Goal: Information Seeking & Learning: Find specific fact

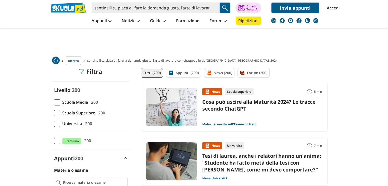
drag, startPoint x: 0, startPoint y: 0, endPoint x: 183, endPoint y: 68, distance: 195.1
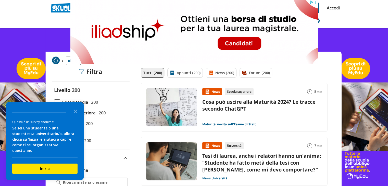
click at [185, 72] on link "Appunti (200)" at bounding box center [184, 73] width 35 height 10
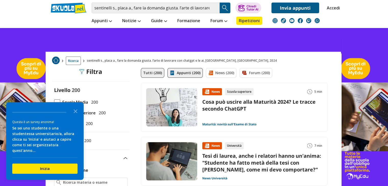
click at [178, 71] on link "Appunti (200)" at bounding box center [184, 73] width 35 height 10
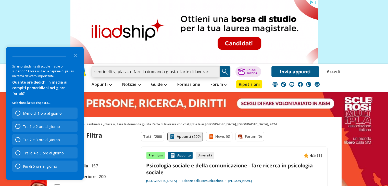
click at [142, 70] on input "sentinelli s., placa a., fare la domanda giusta. l’arte di lavorare con chatgpt…" at bounding box center [156, 71] width 128 height 11
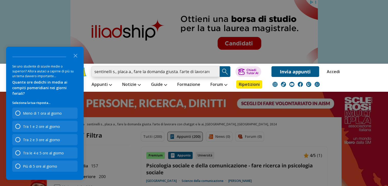
click at [114, 69] on input "sentinelli s., placa a., fare la domanda giusta. l’arte di lavorare con chatgpt…" at bounding box center [156, 71] width 128 height 11
drag, startPoint x: 133, startPoint y: 72, endPoint x: 77, endPoint y: 63, distance: 56.6
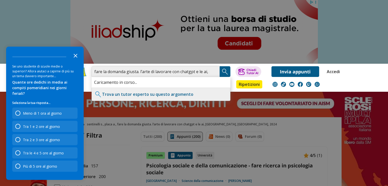
type input "fare la domanda giusta. l’arte di lavorare con chatgpt e le ai, [GEOGRAPHIC_DAT…"
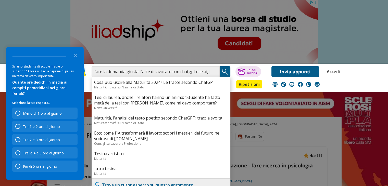
click at [224, 72] on img "Search Button" at bounding box center [225, 72] width 8 height 8
